Goal: Task Accomplishment & Management: Use online tool/utility

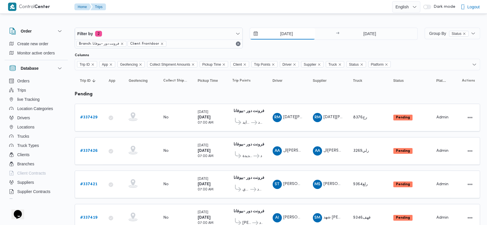
click at [276, 30] on input "[DATE]" at bounding box center [282, 34] width 65 height 12
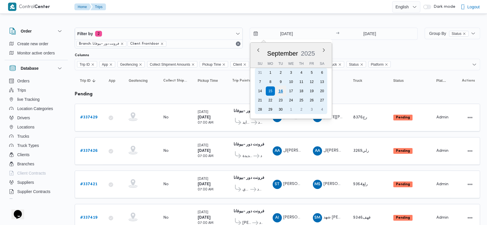
click at [282, 88] on div "16" at bounding box center [281, 90] width 11 height 11
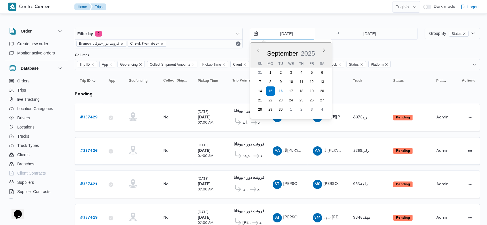
type input "[DATE]"
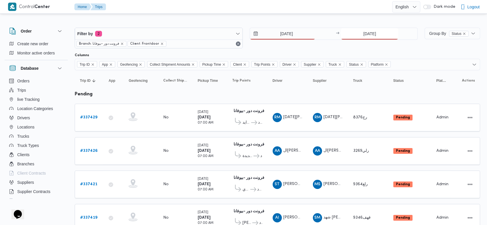
click at [362, 32] on input "15/9/2025" at bounding box center [369, 34] width 57 height 12
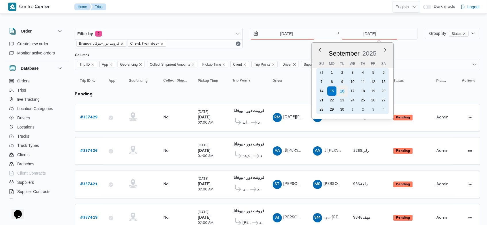
click at [342, 90] on div "16" at bounding box center [342, 90] width 11 height 11
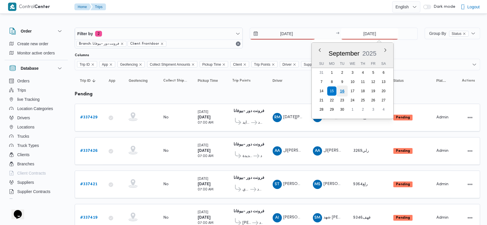
type input "[DATE]"
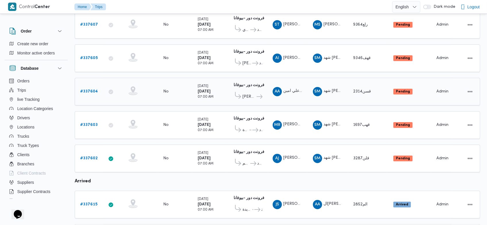
scroll to position [1, 0]
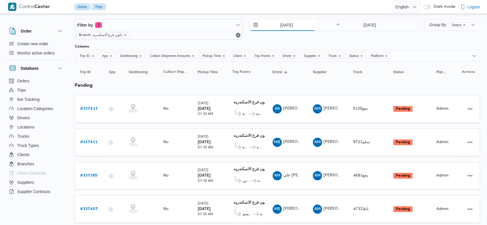
click at [279, 23] on input "[DATE]" at bounding box center [282, 25] width 65 height 12
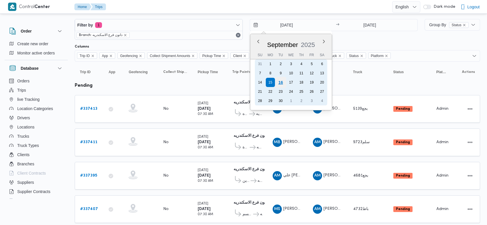
click at [280, 85] on div "16" at bounding box center [281, 82] width 11 height 11
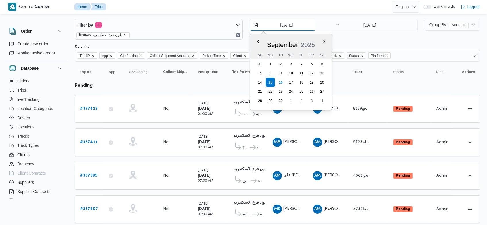
type input "[DATE]"
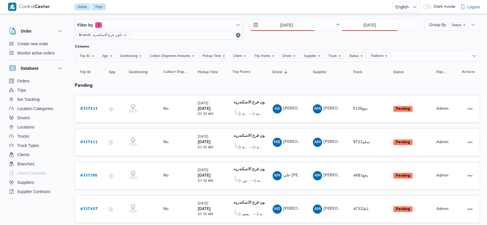
click at [362, 24] on input "[DATE]" at bounding box center [369, 25] width 57 height 12
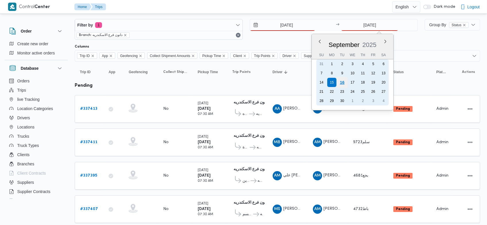
click at [345, 85] on div "16" at bounding box center [342, 82] width 11 height 11
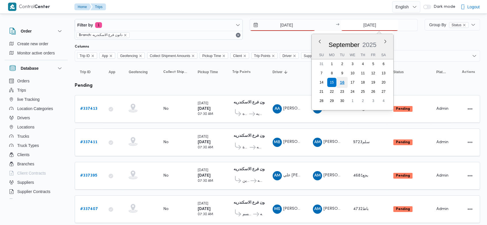
type input "[DATE]"
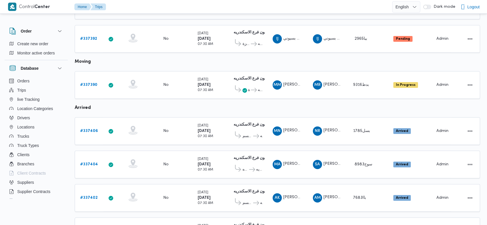
scroll to position [312, 0]
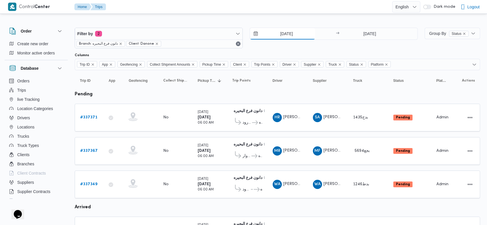
click at [277, 36] on input "[DATE]" at bounding box center [282, 34] width 65 height 12
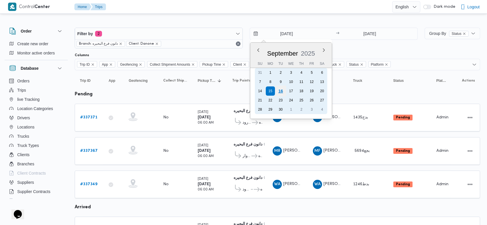
click at [282, 93] on div "16" at bounding box center [281, 90] width 11 height 11
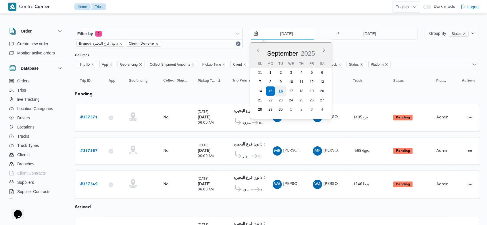
type input "[DATE]"
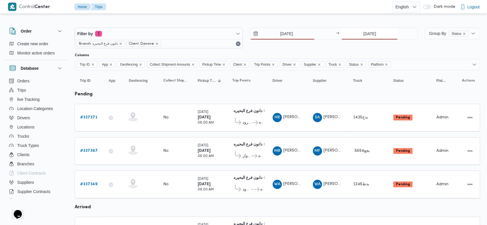
click at [359, 32] on input "[DATE]" at bounding box center [369, 34] width 57 height 12
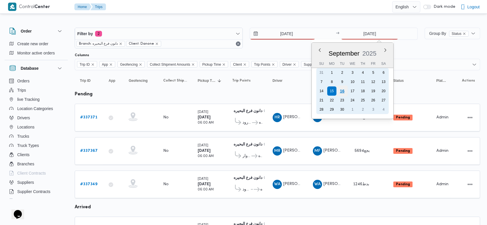
click at [342, 89] on div "16" at bounding box center [342, 90] width 11 height 11
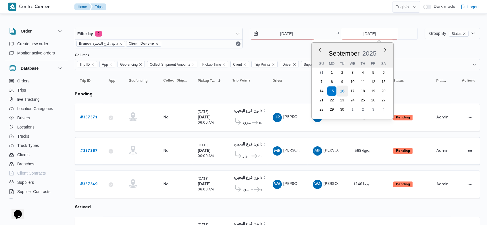
type input "[DATE]"
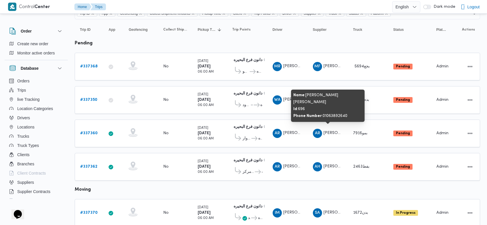
scroll to position [51, 0]
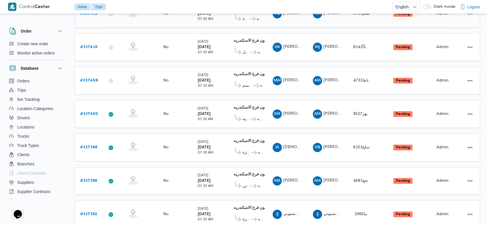
scroll to position [160, 0]
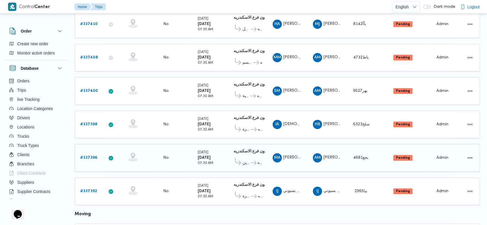
click at [92, 156] on b "# 337396" at bounding box center [88, 158] width 17 height 4
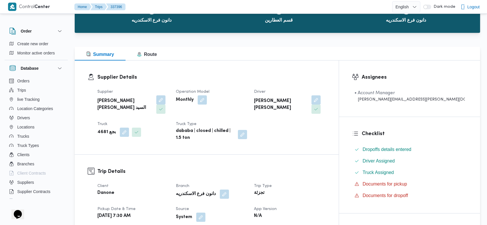
scroll to position [58, 0]
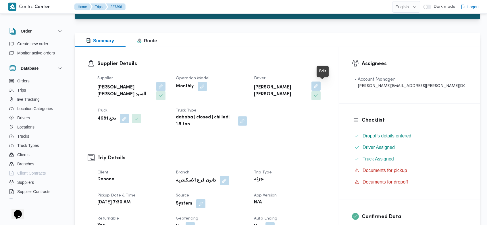
click at [321, 86] on button "button" at bounding box center [316, 85] width 9 height 9
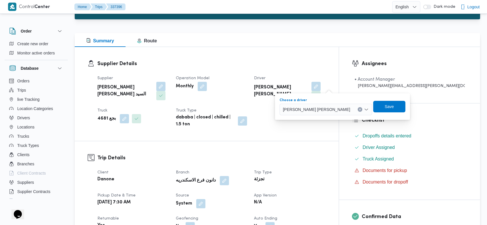
click at [359, 110] on icon "Clear input" at bounding box center [360, 109] width 2 height 2
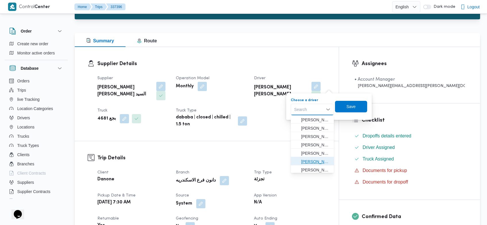
click at [313, 164] on span "محمد فهمي فرج عبدالفتاح" at bounding box center [315, 161] width 29 height 7
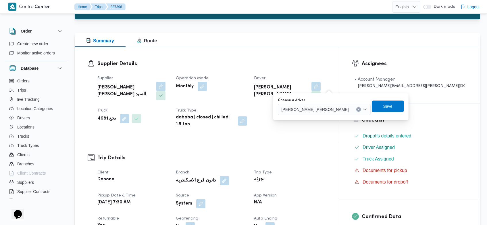
click at [384, 106] on span "Save" at bounding box center [388, 106] width 9 height 7
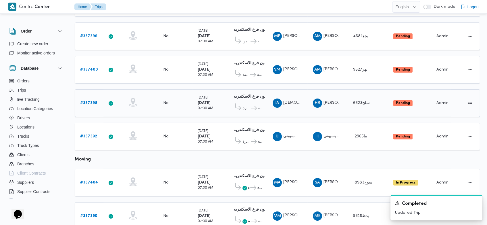
scroll to position [215, 0]
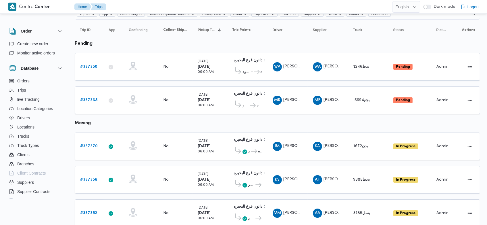
scroll to position [51, 0]
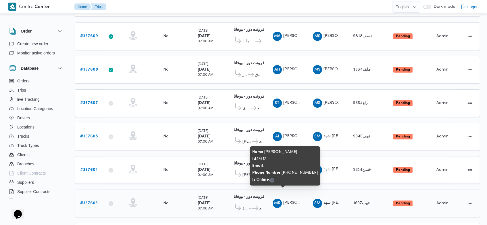
scroll to position [283, 0]
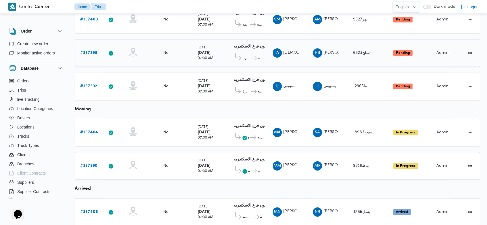
scroll to position [214, 0]
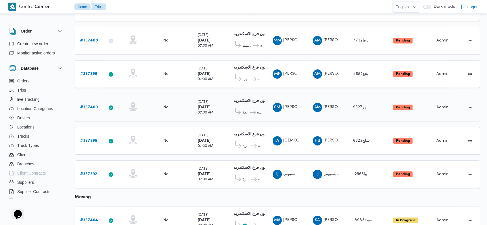
scroll to position [158, 0]
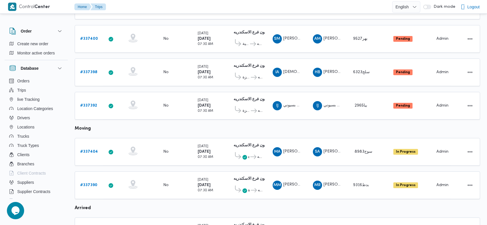
scroll to position [341, 0]
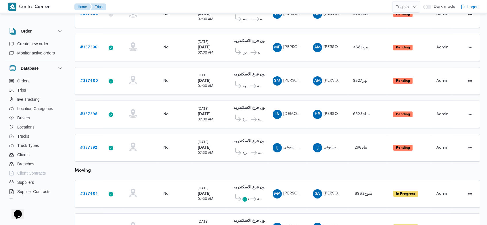
scroll to position [143, 0]
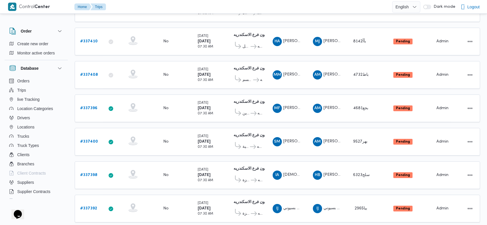
scroll to position [341, 0]
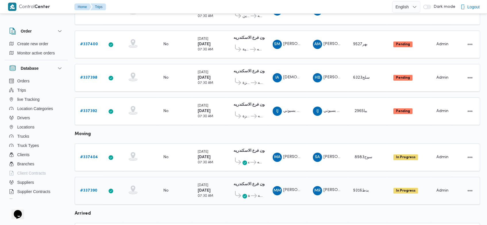
scroll to position [240, 0]
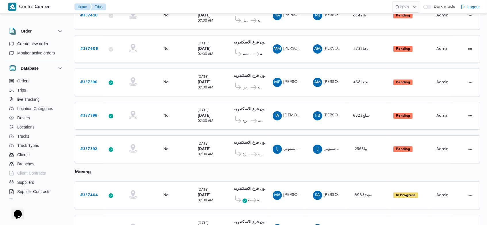
scroll to position [166, 0]
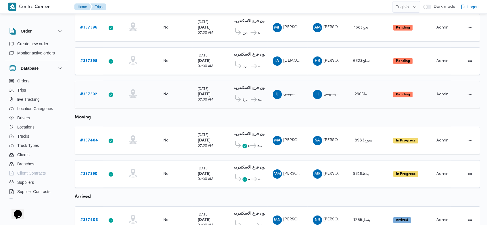
scroll to position [182, 0]
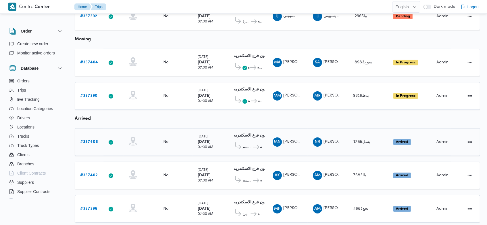
scroll to position [341, 0]
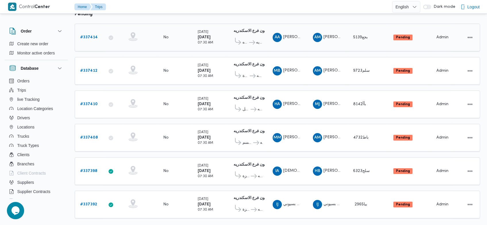
scroll to position [81, 0]
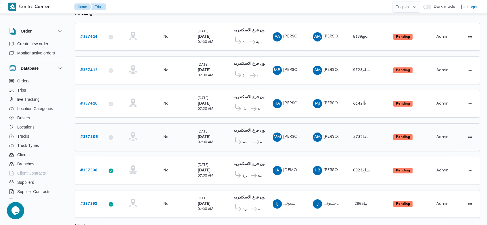
click at [87, 135] on b "# 337408" at bounding box center [89, 137] width 18 height 4
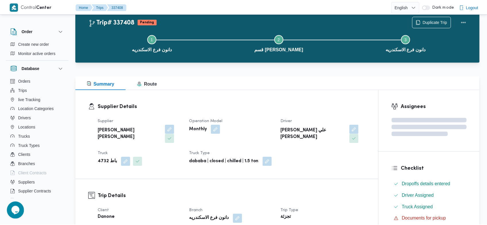
scroll to position [81, 0]
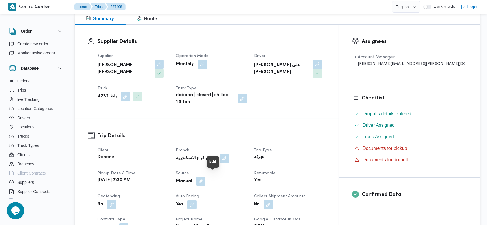
click at [206, 176] on button "button" at bounding box center [200, 180] width 9 height 9
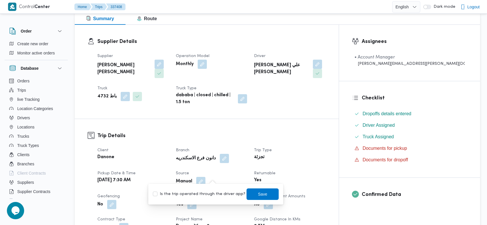
click at [204, 194] on label "Is the trip operated through the driver app?" at bounding box center [199, 193] width 93 height 7
checkbox input "true"
click at [259, 192] on span "Save" at bounding box center [263, 193] width 9 height 7
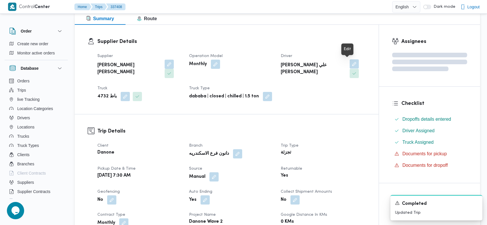
click at [351, 64] on button "button" at bounding box center [354, 63] width 9 height 9
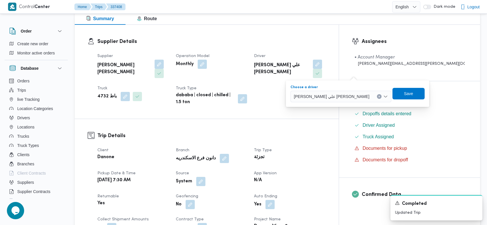
click at [377, 95] on button "Clear input" at bounding box center [379, 96] width 5 height 5
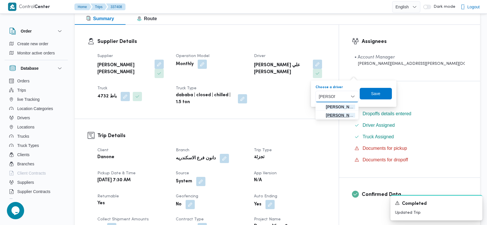
type input "محمد ص"
click at [338, 116] on span "محمد ص بحي محمد اسماعيل" at bounding box center [340, 115] width 29 height 7
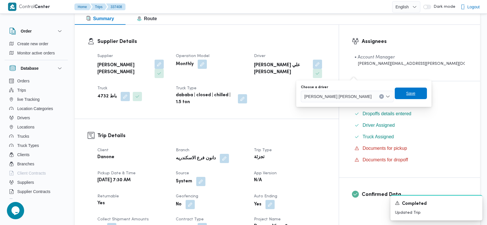
click at [407, 92] on span "Save" at bounding box center [411, 93] width 9 height 7
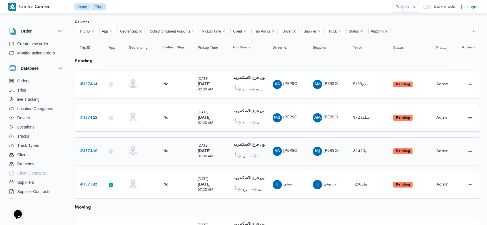
scroll to position [56, 0]
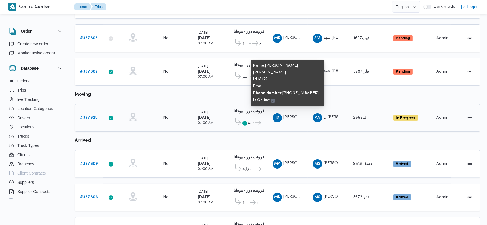
scroll to position [406, 0]
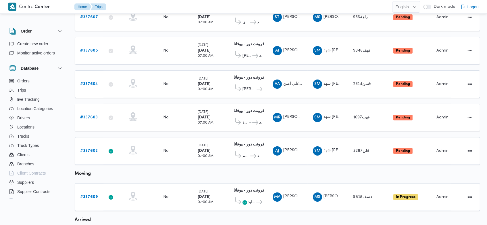
scroll to position [298, 0]
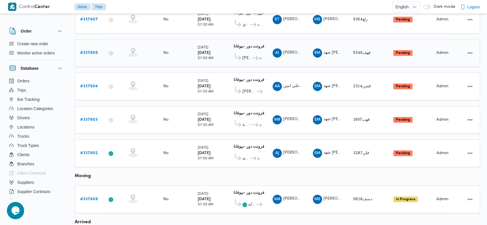
scroll to position [406, 0]
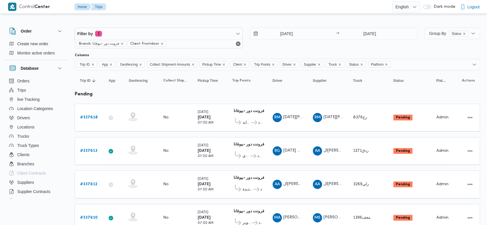
scroll to position [12, 0]
